Goal: Task Accomplishment & Management: Use online tool/utility

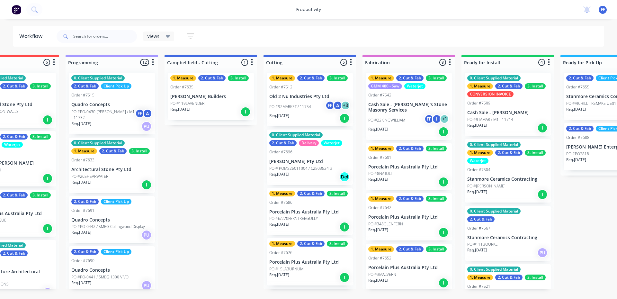
scroll to position [0, 378]
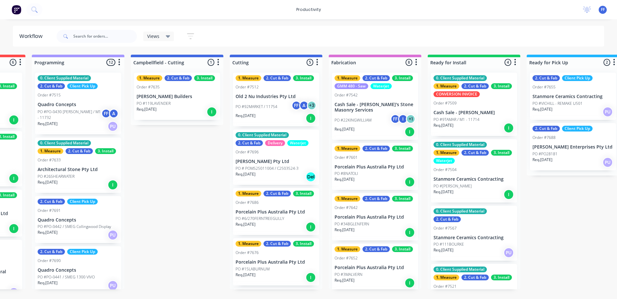
click at [275, 97] on p "Old 2 Nu Industries Pty Ltd" at bounding box center [276, 96] width 81 height 5
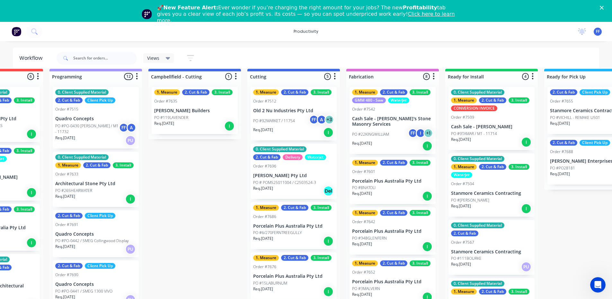
scroll to position [0, 360]
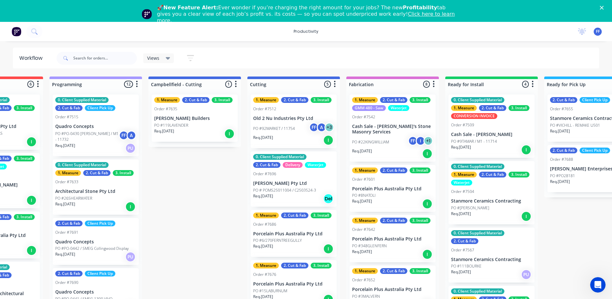
click at [388, 147] on div "PO #22KINGWILLIAM FF I + 1" at bounding box center [392, 142] width 81 height 12
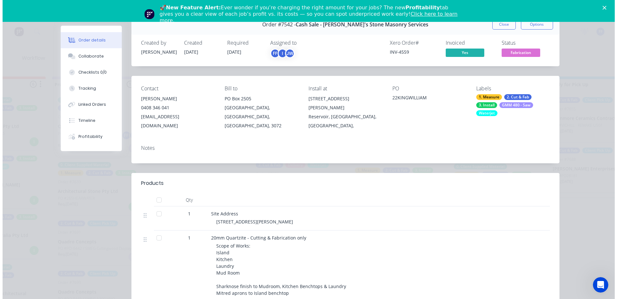
scroll to position [0, 0]
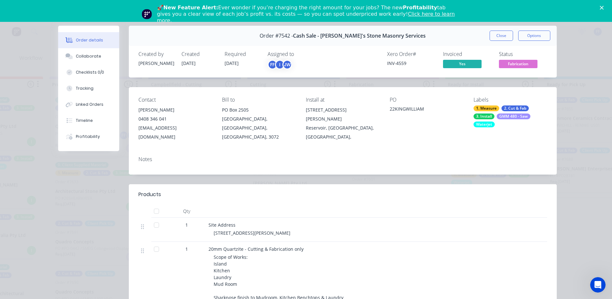
click at [605, 6] on div "🚀 New Feature Alert: Ever wonder if you’re charging the right amount for your j…" at bounding box center [306, 14] width 612 height 23
click at [604, 9] on icon "Close" at bounding box center [602, 8] width 4 height 4
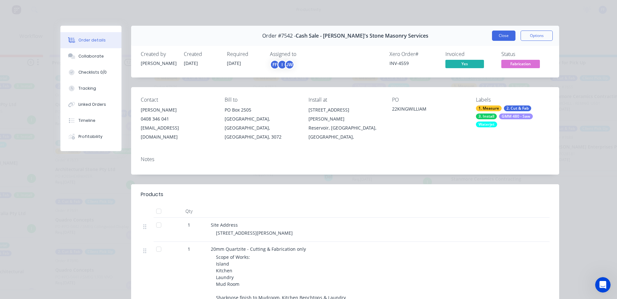
click at [502, 32] on button "Close" at bounding box center [503, 36] width 23 height 10
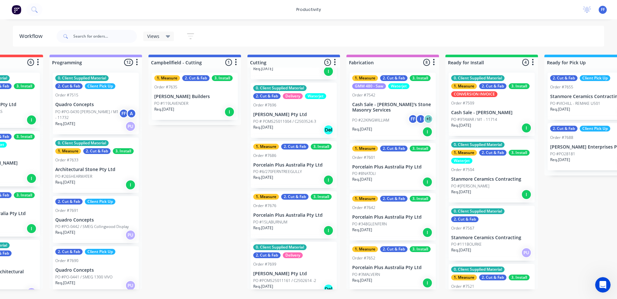
scroll to position [55, 0]
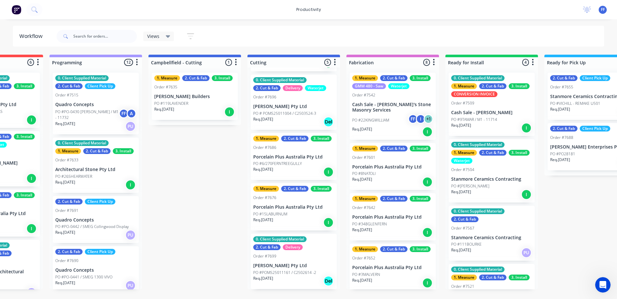
click at [326, 254] on div "Order #7699" at bounding box center [293, 256] width 81 height 6
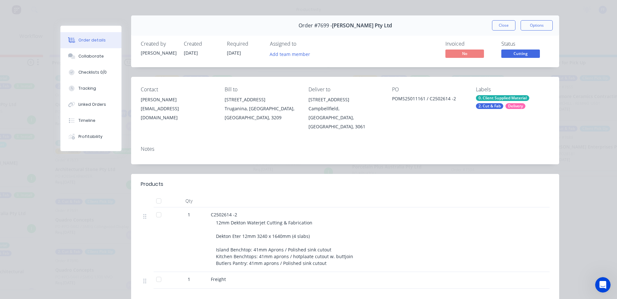
scroll to position [0, 0]
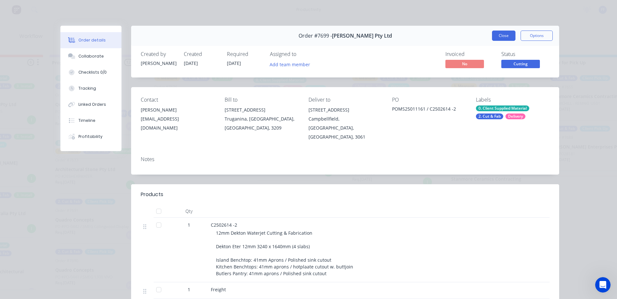
click at [500, 33] on button "Close" at bounding box center [503, 36] width 23 height 10
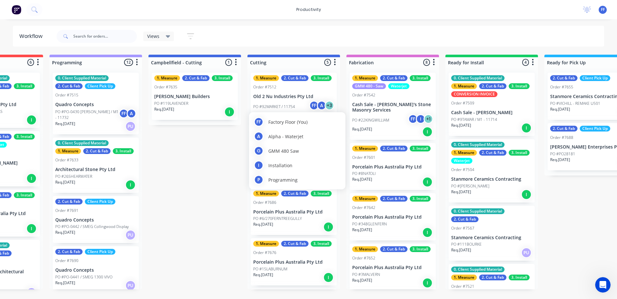
click at [317, 107] on div "A" at bounding box center [322, 106] width 10 height 10
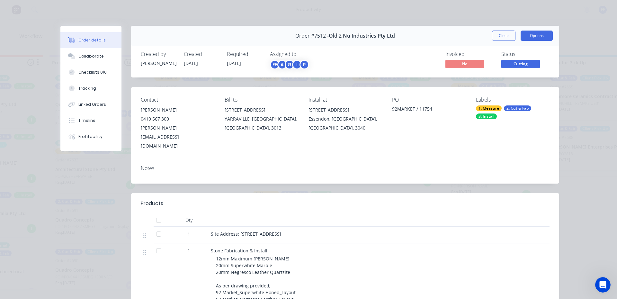
click at [534, 35] on button "Options" at bounding box center [537, 36] width 32 height 10
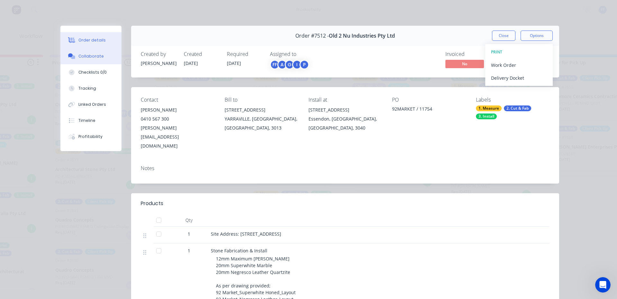
click at [79, 59] on button "Collaborate" at bounding box center [90, 56] width 61 height 16
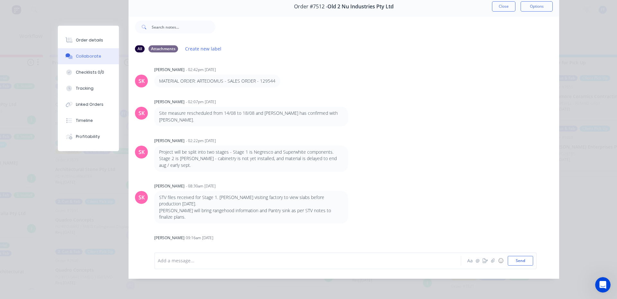
scroll to position [36, 0]
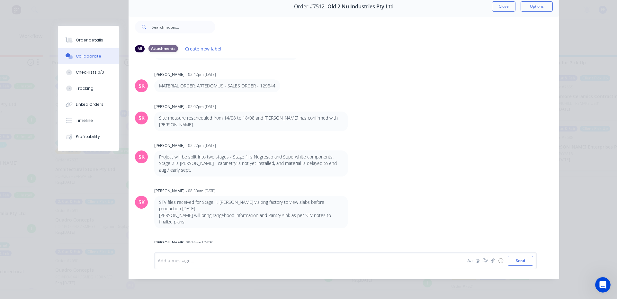
click at [167, 45] on div "Attachments" at bounding box center [164, 48] width 30 height 7
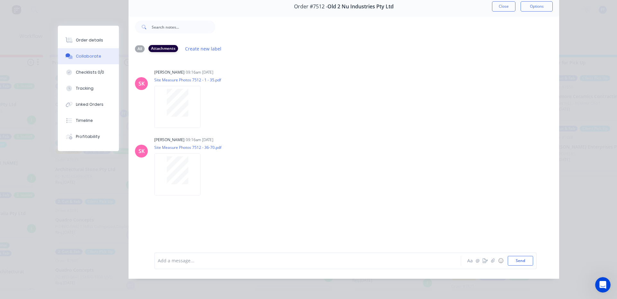
scroll to position [0, 0]
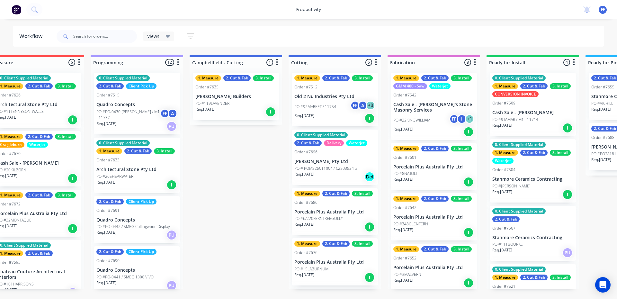
scroll to position [0, 320]
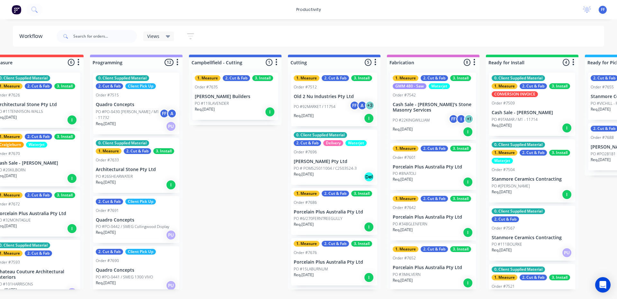
click at [329, 119] on div "Req. 15/08/25 I" at bounding box center [334, 118] width 81 height 11
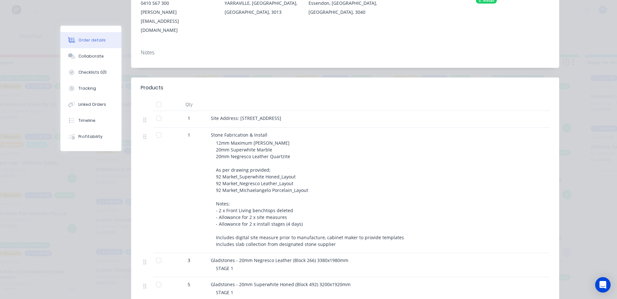
scroll to position [0, 0]
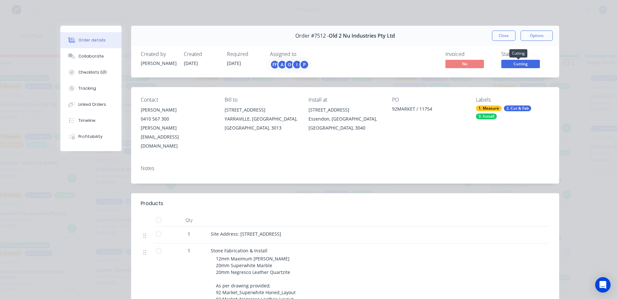
click at [511, 62] on span "Cutting" at bounding box center [521, 64] width 39 height 8
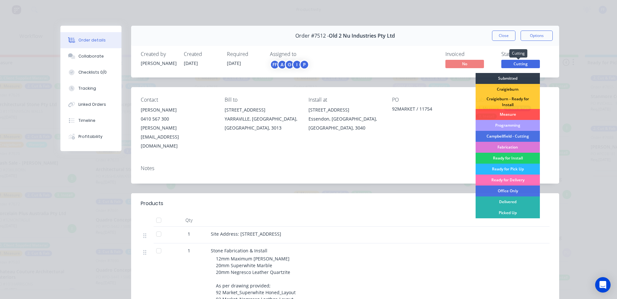
click at [511, 62] on span "Cutting" at bounding box center [521, 64] width 39 height 8
